Goal: Contribute content: Add original content to the website for others to see

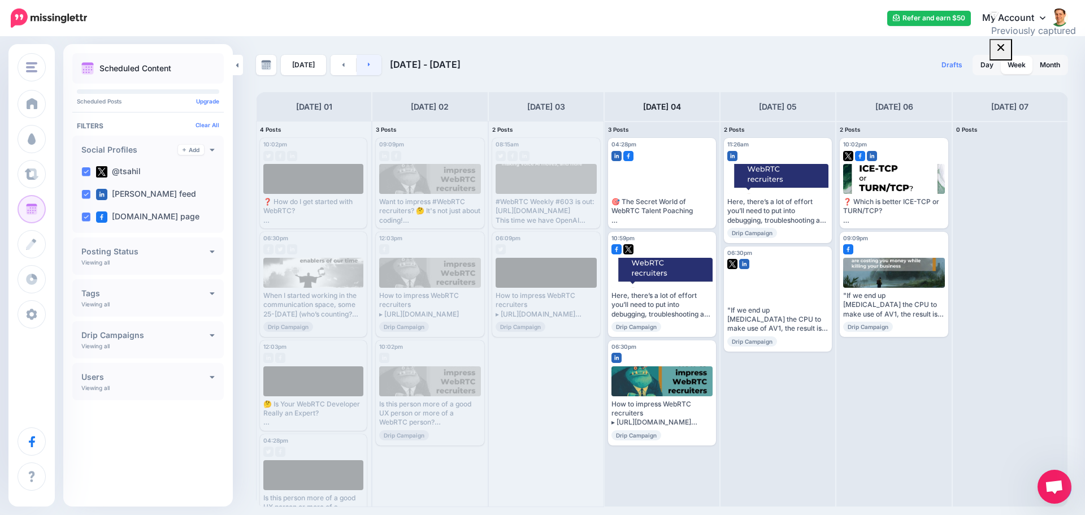
click at [364, 68] on link at bounding box center [368, 65] width 25 height 20
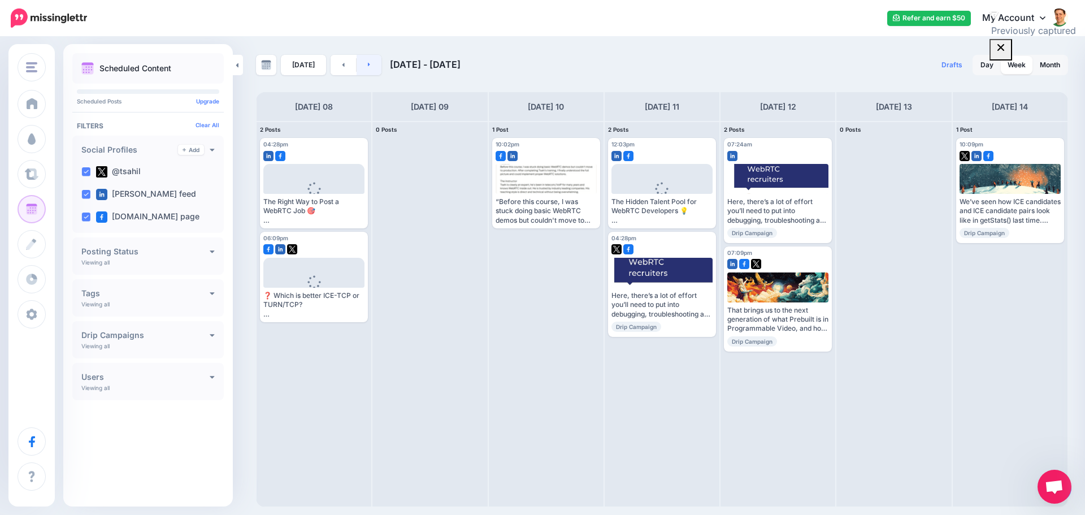
click at [370, 60] on link at bounding box center [368, 65] width 25 height 20
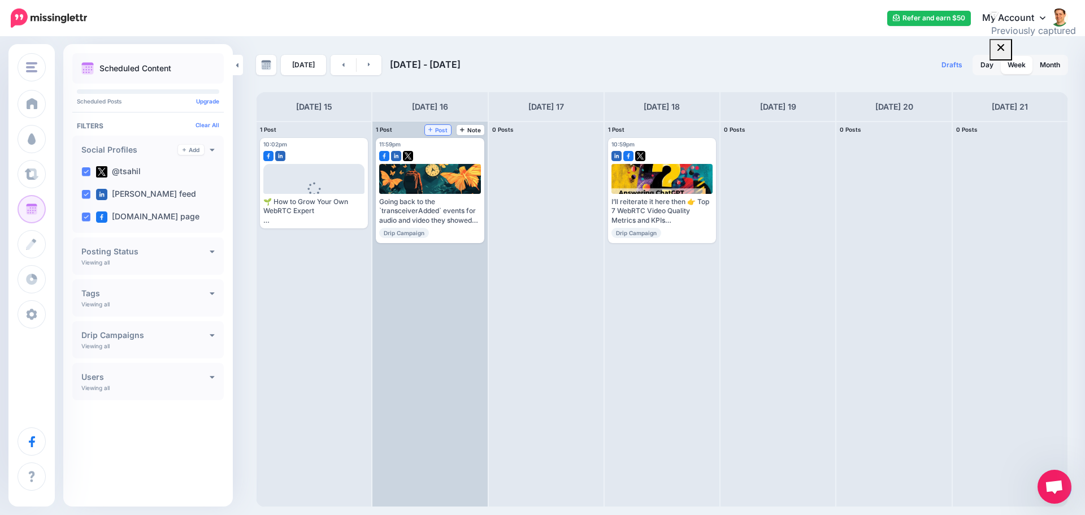
click at [432, 129] on icon at bounding box center [430, 130] width 5 height 5
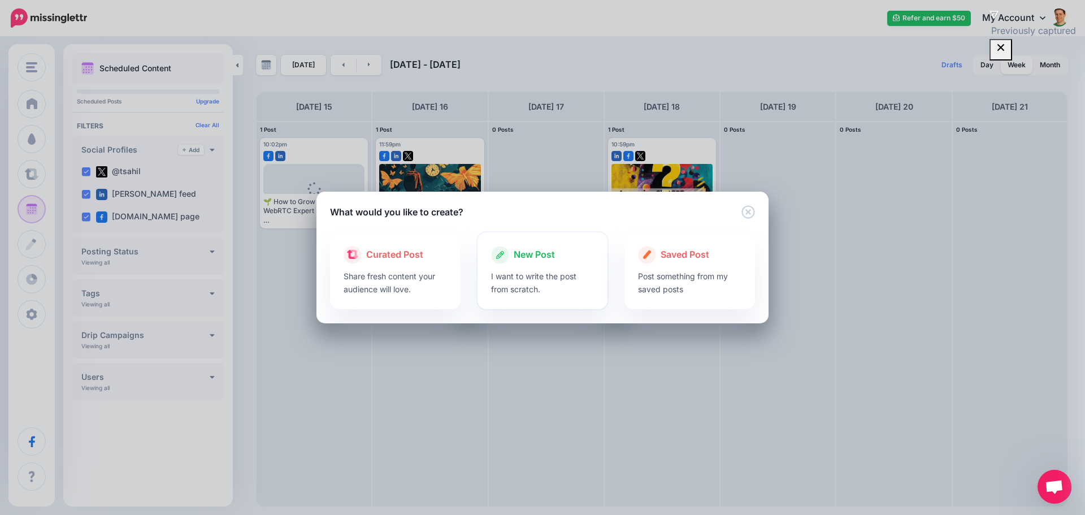
click at [536, 256] on span "New Post" at bounding box center [534, 254] width 41 height 15
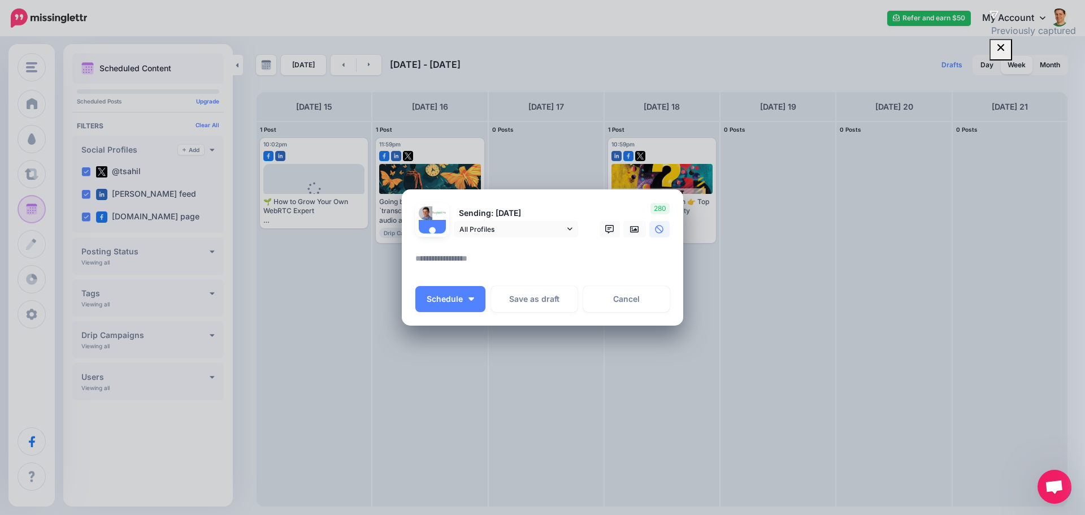
click at [515, 256] on textarea at bounding box center [545, 262] width 260 height 22
paste textarea "**********"
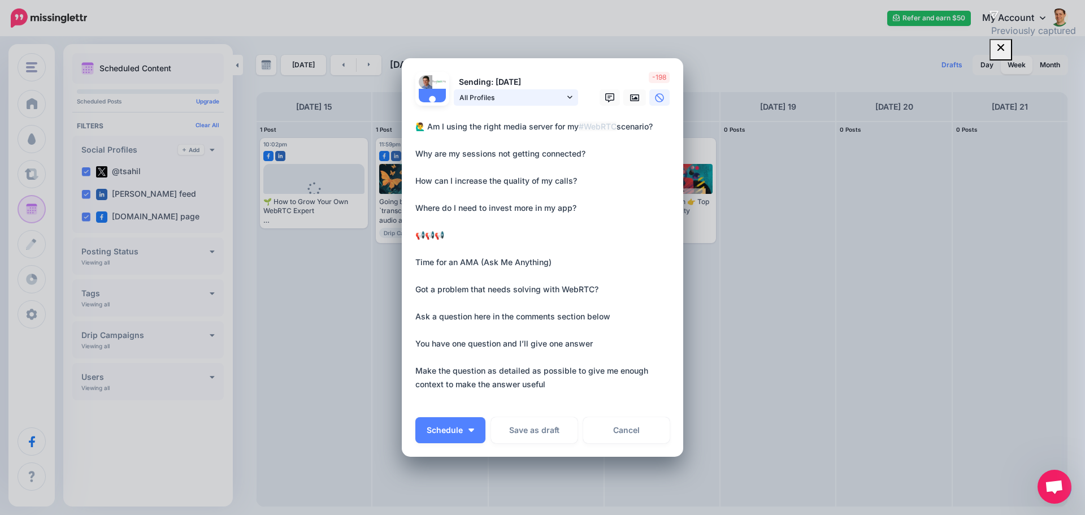
type textarea "**********"
click at [563, 93] on link "All Profiles" at bounding box center [516, 97] width 124 height 16
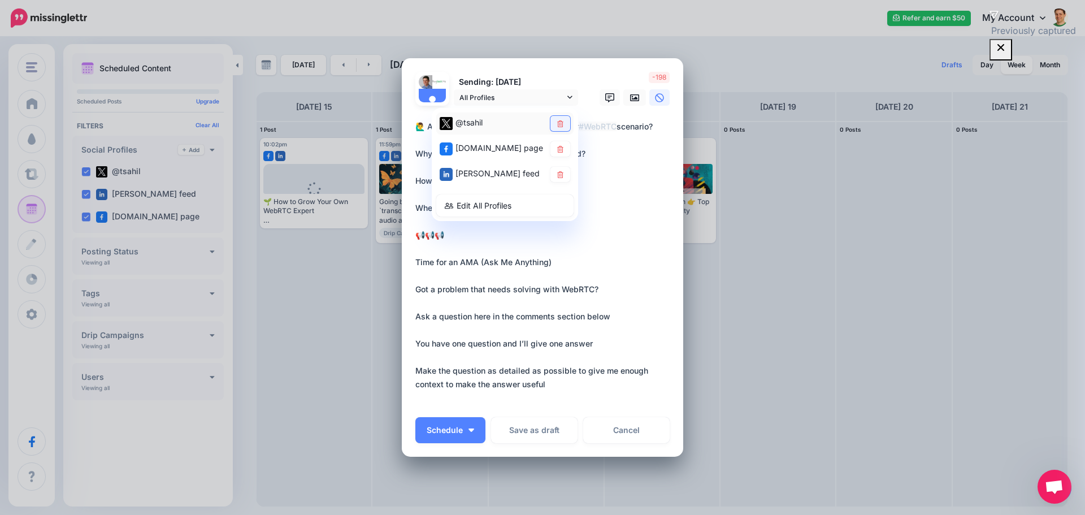
click at [551, 121] on link at bounding box center [560, 123] width 20 height 15
click at [628, 92] on link at bounding box center [634, 97] width 23 height 16
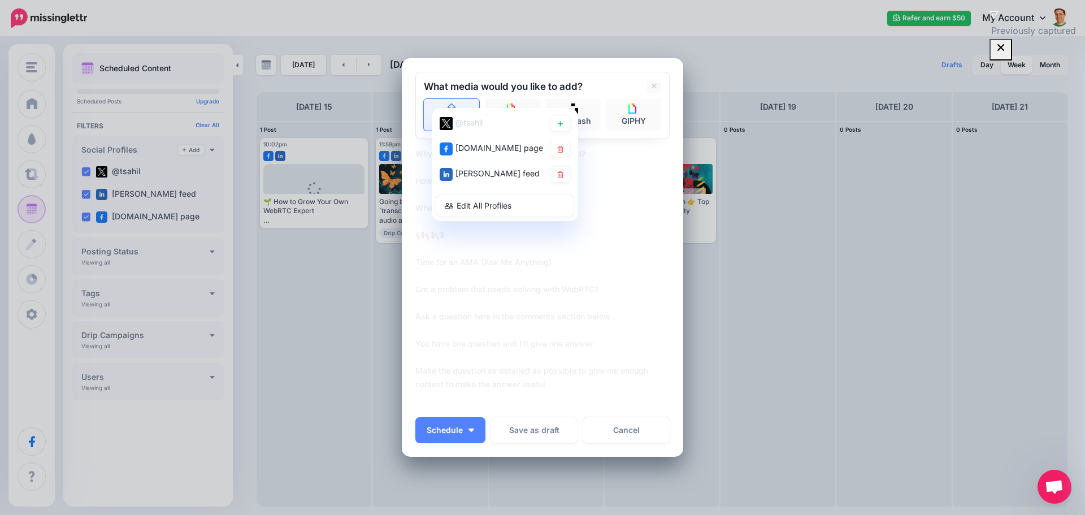
click at [458, 103] on link "Upload" at bounding box center [451, 115] width 55 height 32
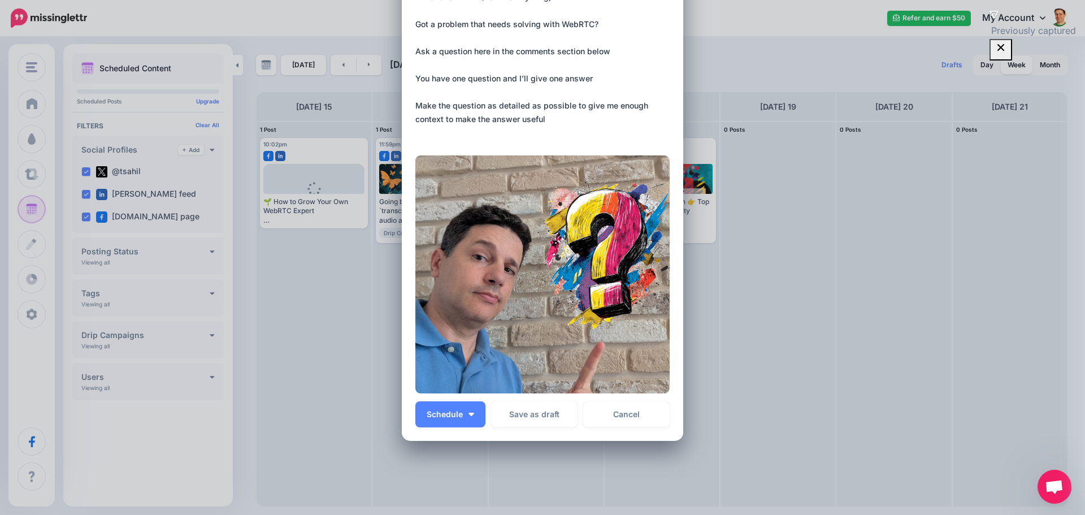
scroll to position [272, 0]
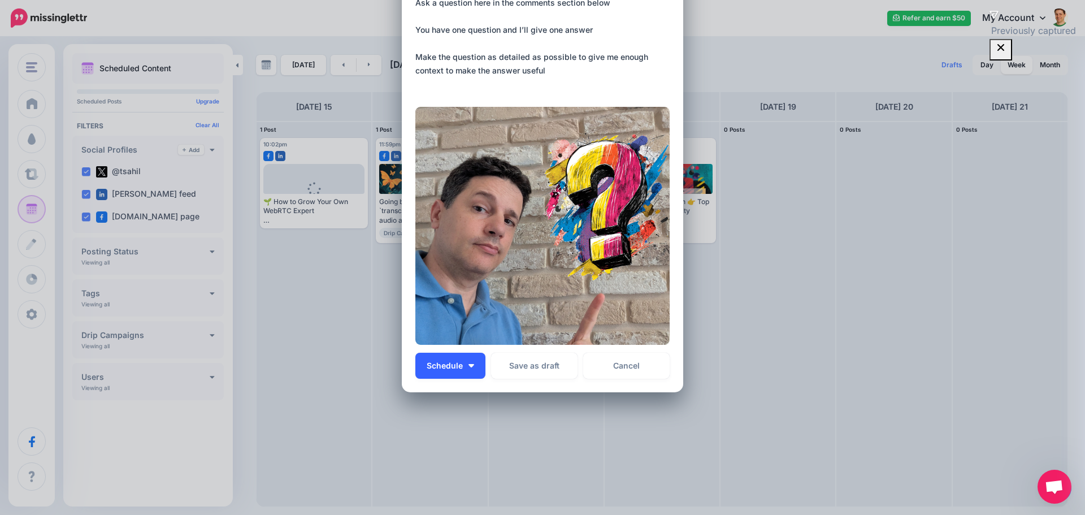
click at [469, 369] on button "Schedule" at bounding box center [450, 366] width 70 height 26
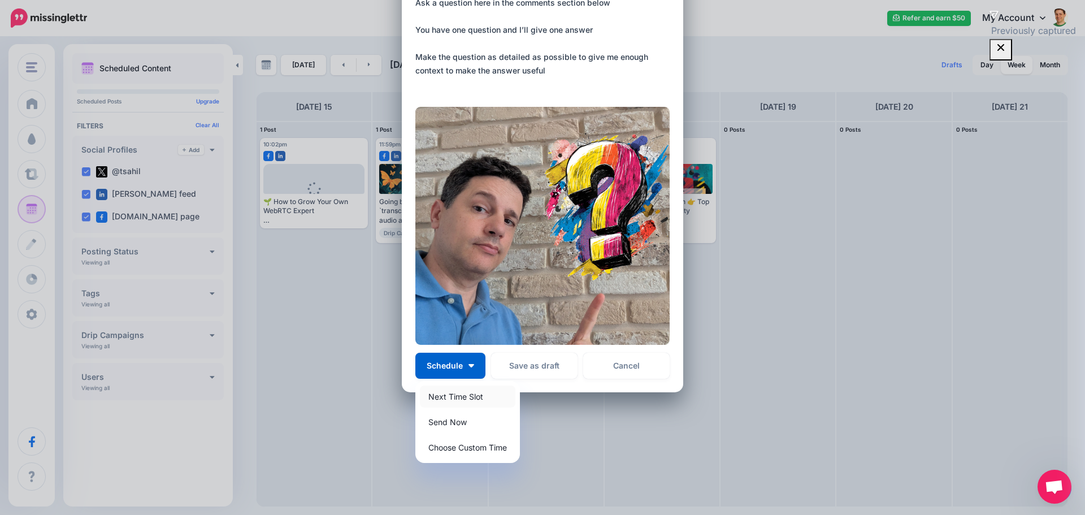
click at [468, 398] on link "Next Time Slot" at bounding box center [467, 396] width 95 height 22
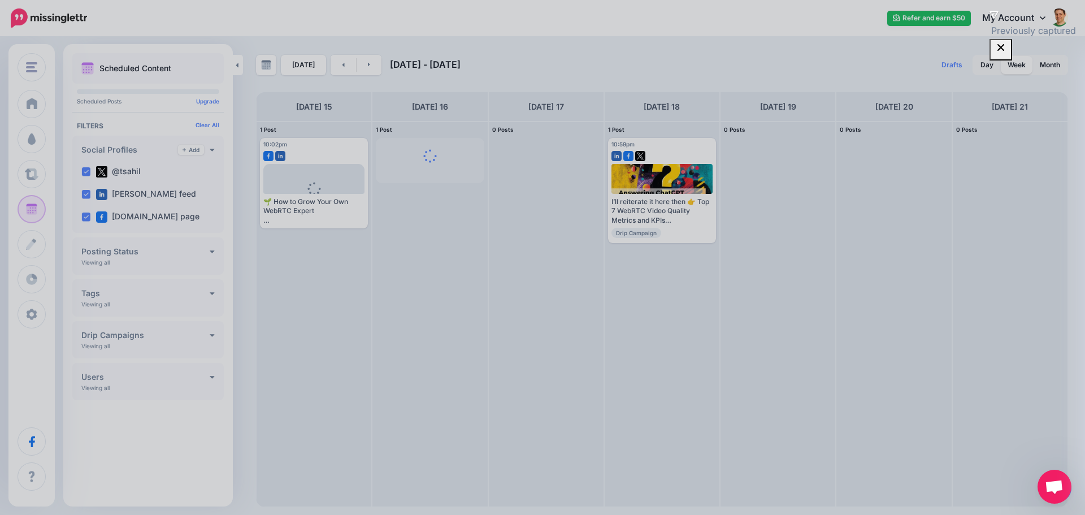
scroll to position [0, 0]
